Goal: Task Accomplishment & Management: Manage account settings

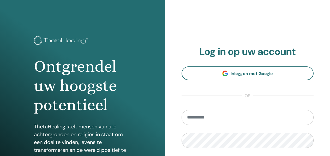
scroll to position [78, 0]
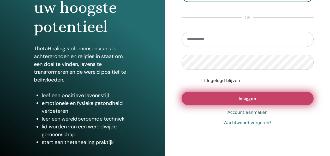
type input "**********"
click at [255, 102] on button "Inloggen" at bounding box center [247, 99] width 132 height 14
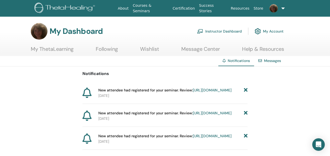
click at [229, 29] on link "Instructor Dashboard" at bounding box center [219, 31] width 45 height 11
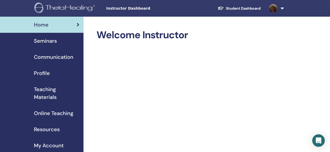
click at [37, 40] on span "Seminars" at bounding box center [45, 41] width 23 height 8
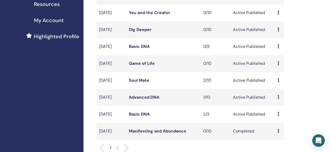
scroll to position [156, 0]
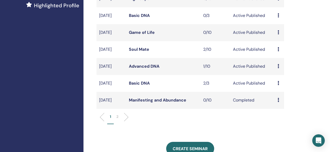
click at [136, 86] on link "Basic DNA" at bounding box center [139, 83] width 21 height 5
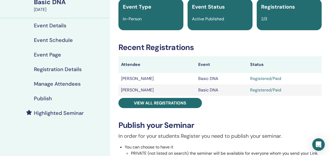
scroll to position [52, 0]
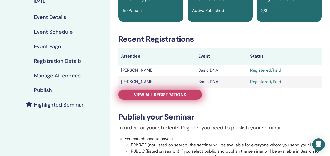
click at [153, 92] on span "View all registrations" at bounding box center [160, 94] width 52 height 5
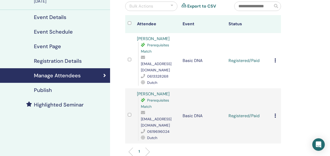
drag, startPoint x: 275, startPoint y: 106, endPoint x: 292, endPoint y: 105, distance: 17.0
click at [292, 105] on div "Manage Attendees Bulk Actions Export to CSV Attendee Event Status Martijn van P…" at bounding box center [220, 101] width 220 height 273
click at [274, 114] on icon at bounding box center [275, 116] width 2 height 4
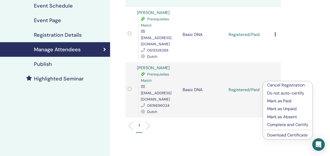
scroll to position [104, 0]
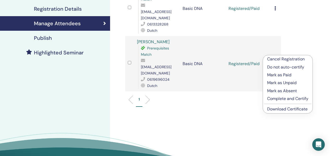
click at [285, 109] on link "Download Certificate" at bounding box center [287, 108] width 40 height 5
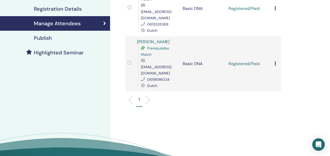
drag, startPoint x: 276, startPoint y: 5, endPoint x: 314, endPoint y: 36, distance: 49.5
click at [314, 36] on div "Manage Attendees Bulk Actions Export to CSV Attendee Event Status Martijn van P…" at bounding box center [220, 48] width 220 height 273
click at [274, 6] on icon at bounding box center [275, 8] width 2 height 4
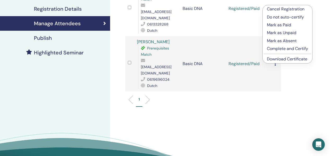
click at [279, 59] on link "Download Certificate" at bounding box center [287, 58] width 40 height 5
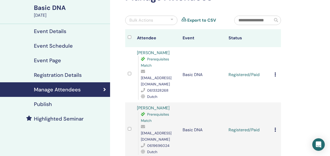
scroll to position [0, 0]
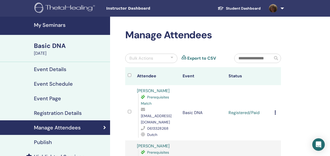
click at [282, 9] on link at bounding box center [275, 8] width 21 height 17
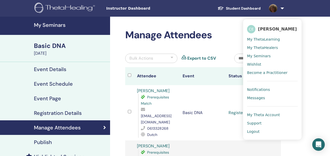
click at [253, 131] on span "Logout" at bounding box center [253, 131] width 13 height 5
click at [251, 132] on span "Logout" at bounding box center [253, 131] width 13 height 5
click at [317, 77] on div "Manage Attendees Bulk Actions Export to CSV Attendee Event Status Martijn van P…" at bounding box center [220, 153] width 220 height 273
